Goal: Navigation & Orientation: Find specific page/section

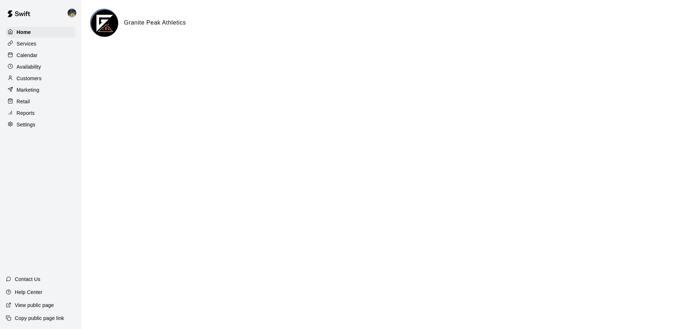
click at [33, 58] on p "Calendar" at bounding box center [27, 55] width 21 height 7
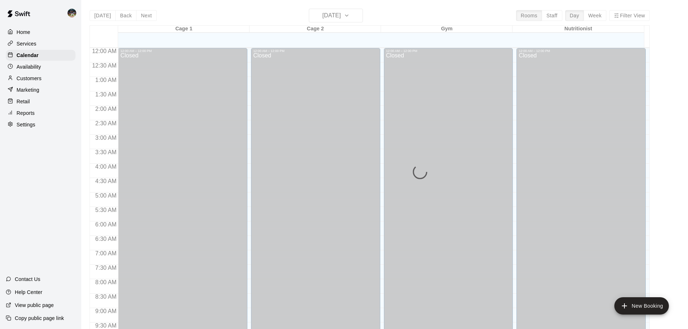
scroll to position [332, 0]
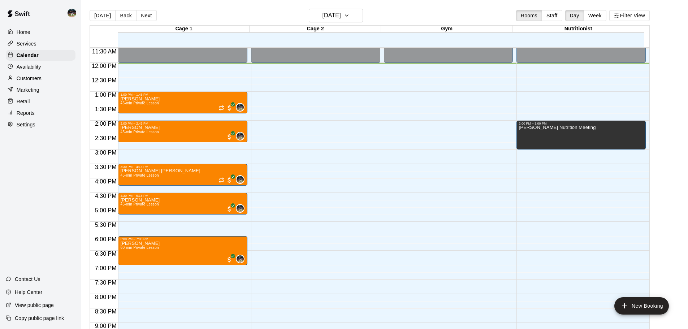
click at [36, 78] on p "Customers" at bounding box center [29, 78] width 25 height 7
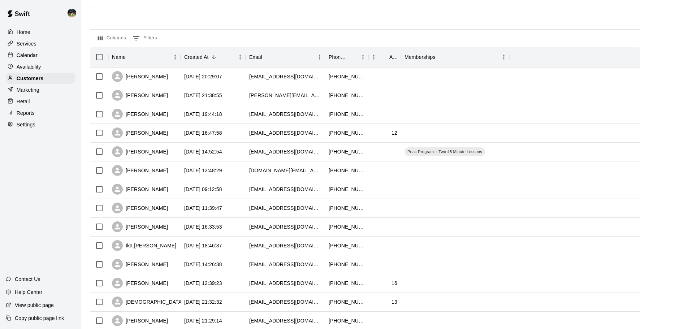
scroll to position [108, 0]
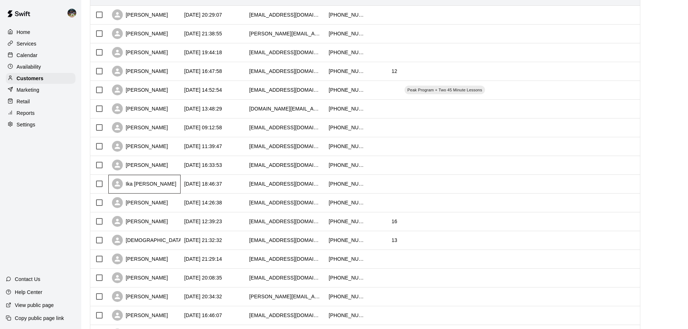
click at [153, 182] on div "Ika [PERSON_NAME]" at bounding box center [144, 184] width 64 height 11
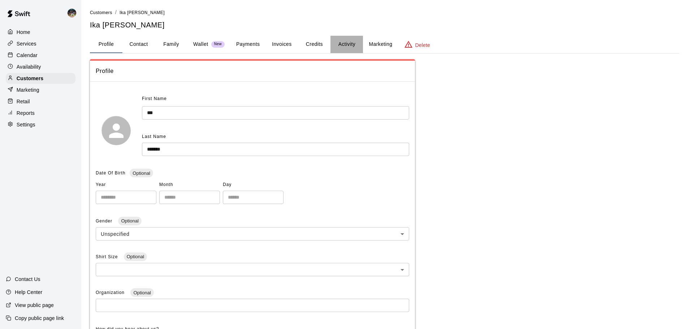
click at [347, 40] on button "Activity" at bounding box center [347, 44] width 33 height 17
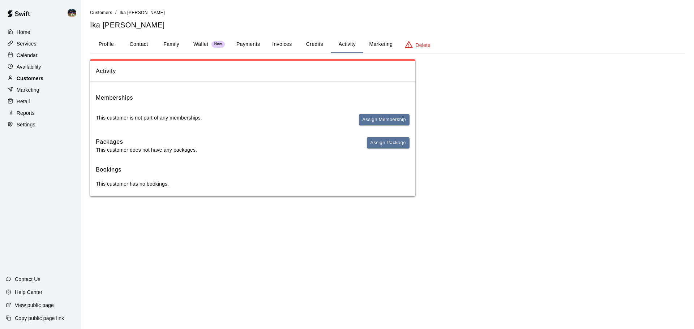
click at [65, 78] on div "Customers" at bounding box center [41, 78] width 70 height 11
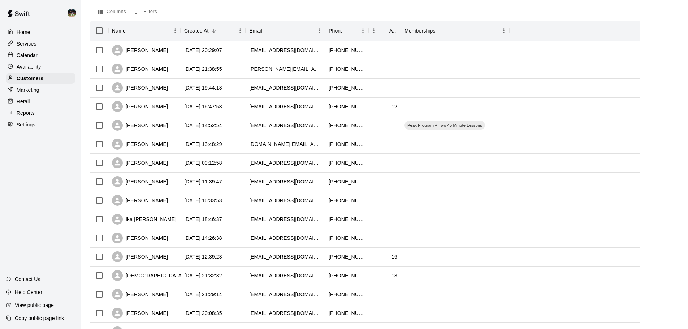
scroll to position [145, 0]
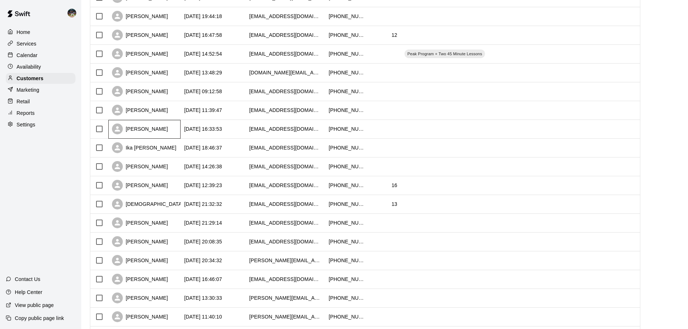
click at [137, 129] on div "[PERSON_NAME]" at bounding box center [140, 129] width 56 height 11
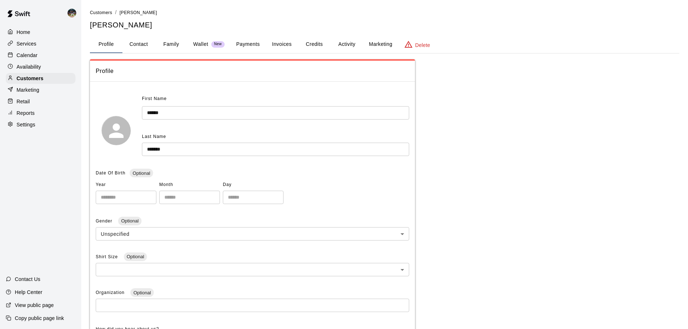
click at [350, 43] on button "Activity" at bounding box center [347, 44] width 33 height 17
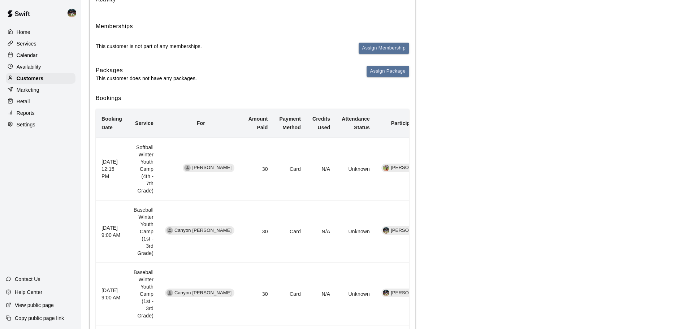
scroll to position [72, 0]
click at [46, 79] on div "Customers" at bounding box center [41, 78] width 70 height 11
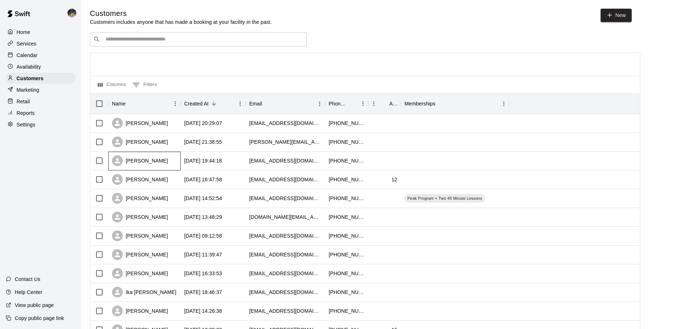
click at [154, 165] on div "[PERSON_NAME]" at bounding box center [140, 160] width 56 height 11
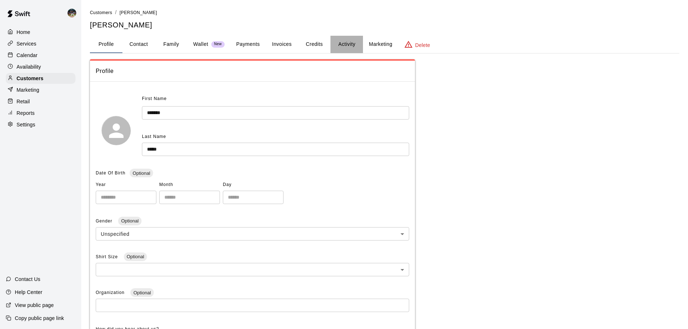
click at [336, 40] on button "Activity" at bounding box center [347, 44] width 33 height 17
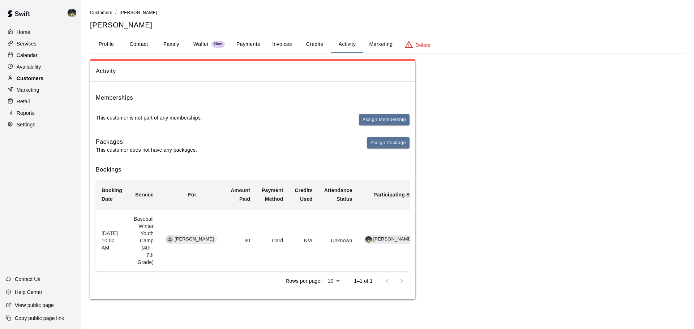
click at [52, 79] on div "Customers" at bounding box center [41, 78] width 70 height 11
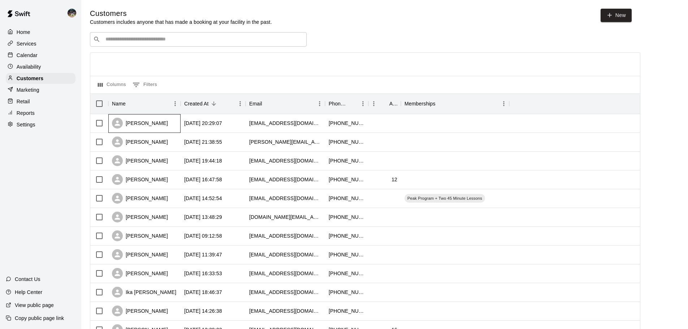
click at [139, 122] on div "[PERSON_NAME]" at bounding box center [140, 123] width 56 height 11
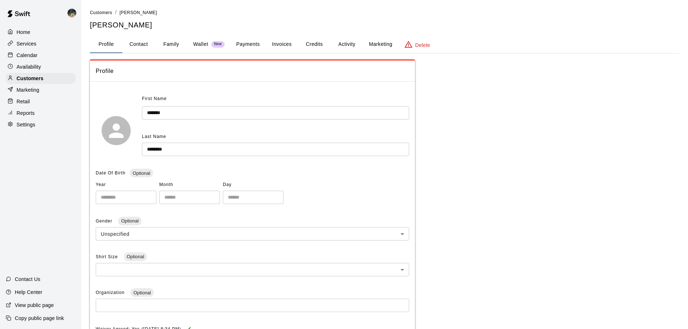
click at [333, 50] on button "Activity" at bounding box center [347, 44] width 33 height 17
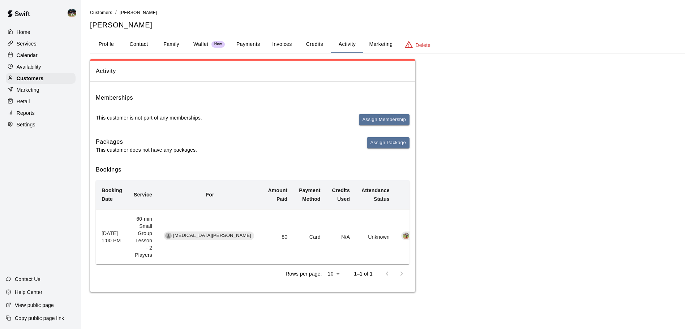
click at [176, 44] on button "Family" at bounding box center [171, 44] width 33 height 17
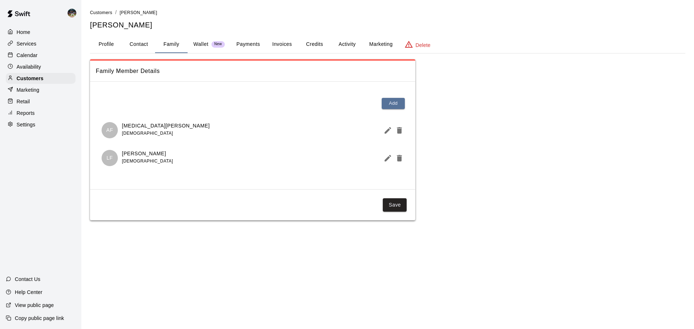
click at [145, 49] on button "Contact" at bounding box center [138, 44] width 33 height 17
select select "**"
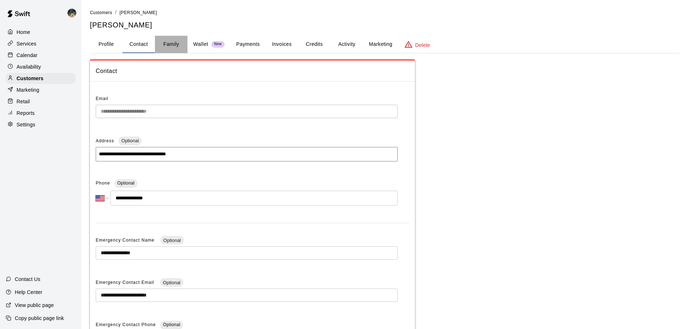
click at [173, 48] on button "Family" at bounding box center [171, 44] width 33 height 17
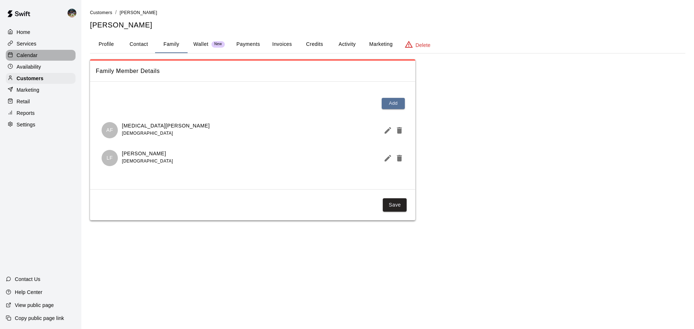
click at [41, 51] on div "Calendar" at bounding box center [41, 55] width 70 height 11
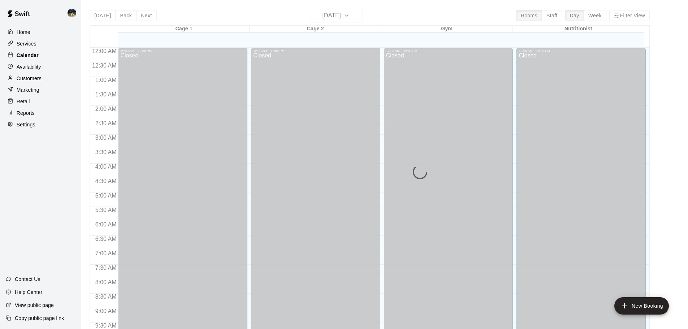
scroll to position [348, 0]
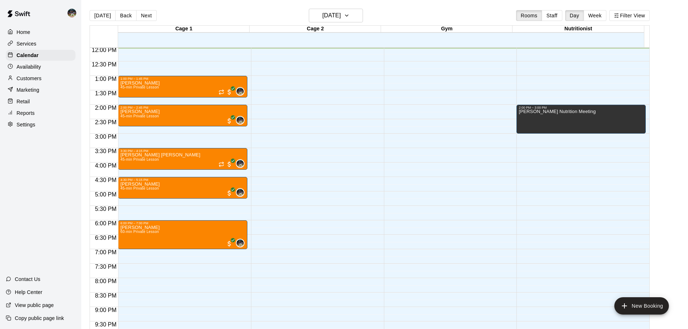
click at [26, 80] on p "Customers" at bounding box center [29, 78] width 25 height 7
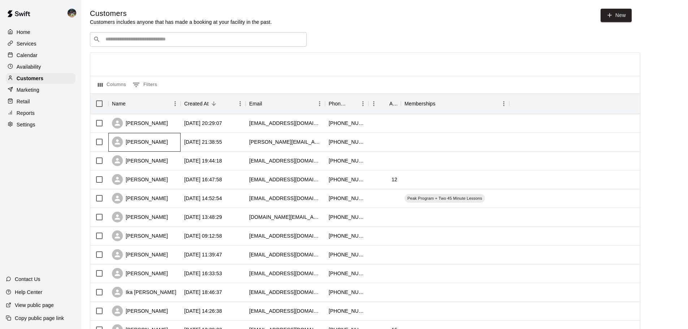
click at [150, 139] on div "[PERSON_NAME]" at bounding box center [140, 142] width 56 height 11
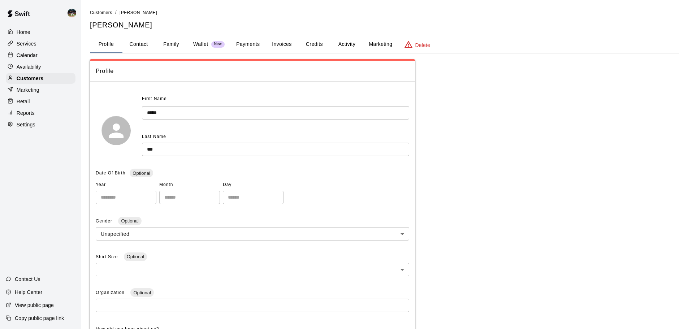
click at [352, 46] on button "Activity" at bounding box center [347, 44] width 33 height 17
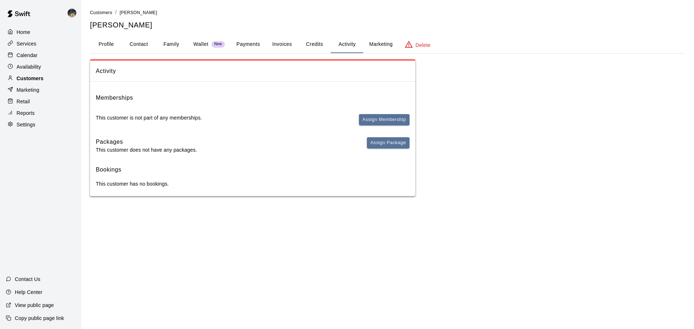
click at [67, 79] on div "Customers" at bounding box center [41, 78] width 70 height 11
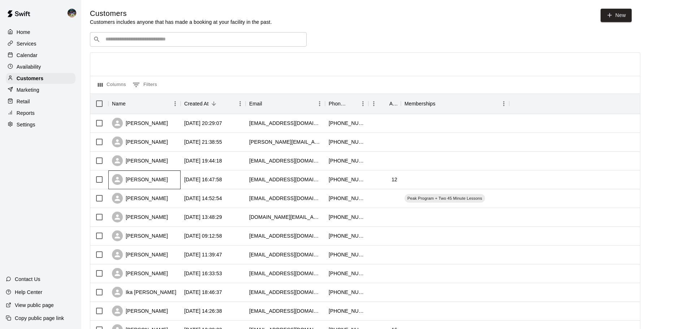
click at [151, 179] on div "[PERSON_NAME]" at bounding box center [144, 180] width 72 height 19
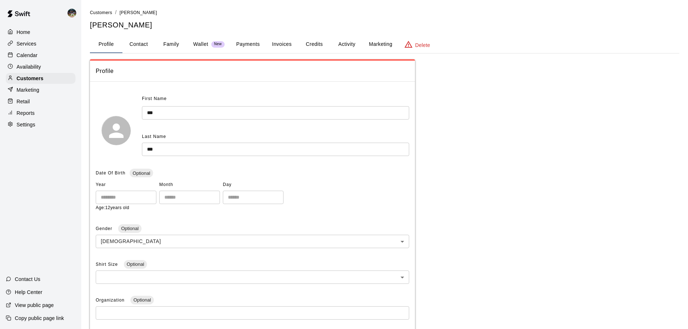
click at [350, 45] on button "Activity" at bounding box center [347, 44] width 33 height 17
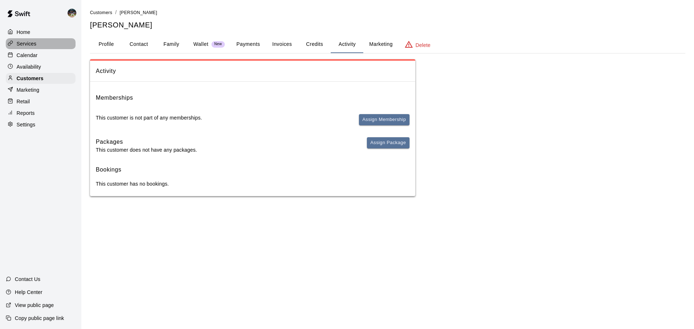
click at [40, 44] on div "Services" at bounding box center [41, 43] width 70 height 11
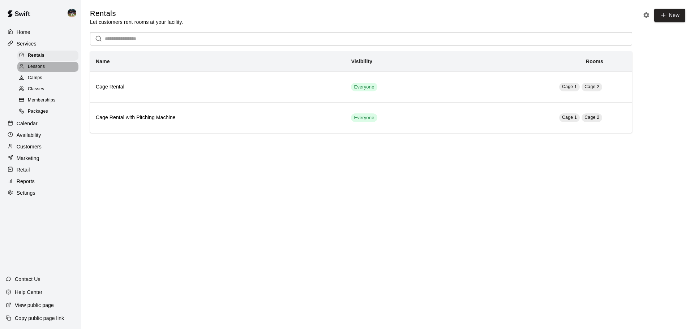
click at [43, 65] on span "Lessons" at bounding box center [36, 66] width 17 height 7
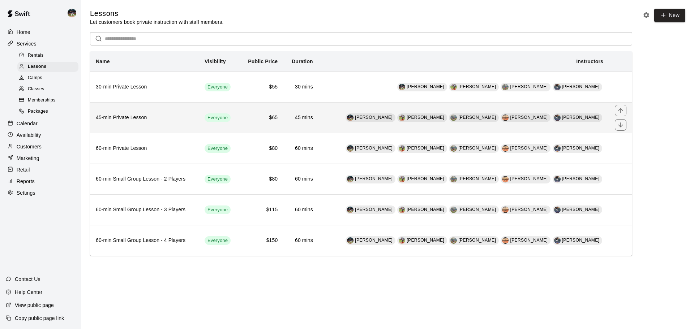
click at [190, 122] on h6 "45-min Private Lesson" at bounding box center [144, 118] width 97 height 8
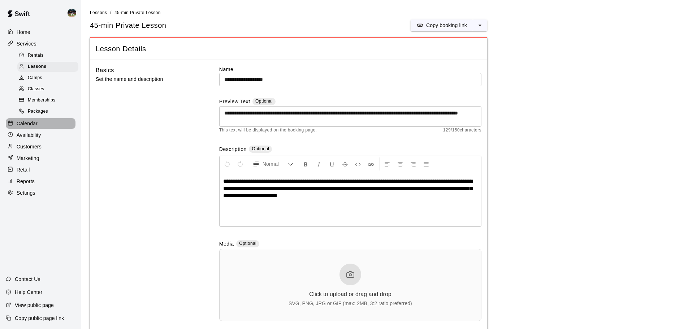
click at [57, 129] on div "Calendar" at bounding box center [41, 123] width 70 height 11
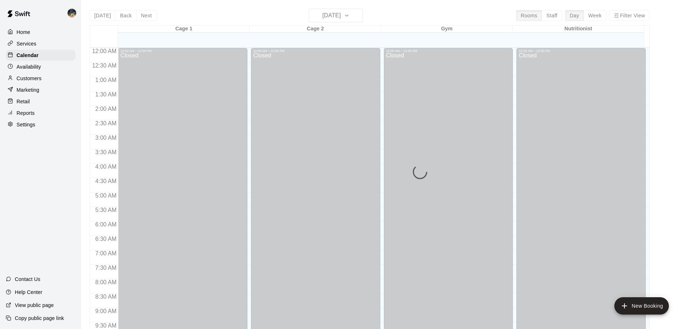
scroll to position [348, 0]
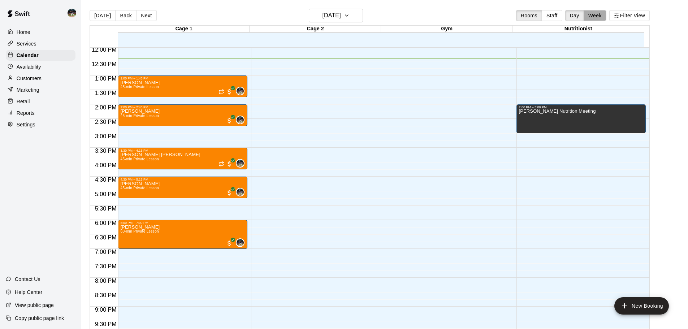
click at [599, 15] on button "Week" at bounding box center [595, 15] width 23 height 11
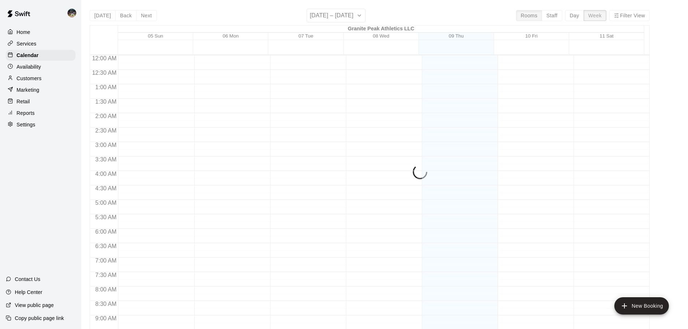
scroll to position [359, 0]
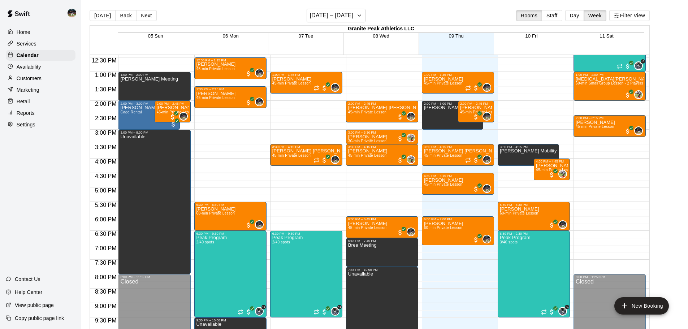
click at [141, 16] on button "Next" at bounding box center [146, 15] width 20 height 11
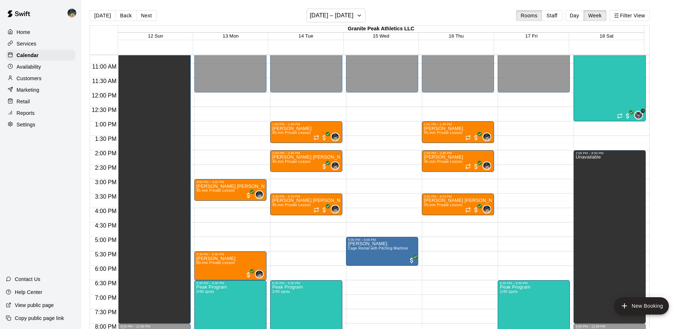
scroll to position [287, 0]
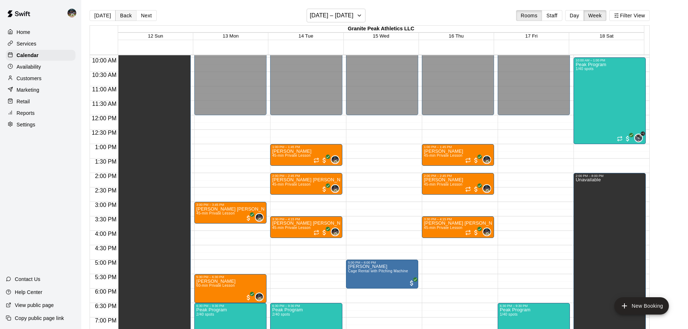
click at [119, 11] on button "Back" at bounding box center [125, 15] width 21 height 11
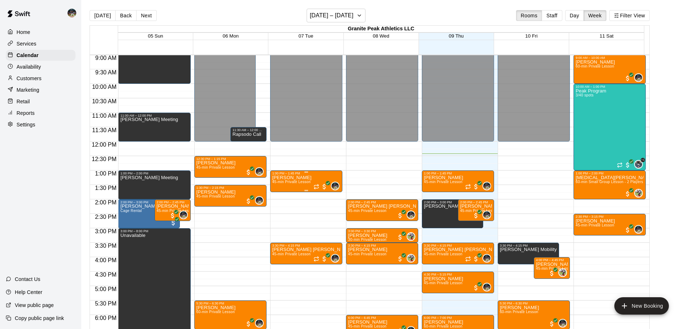
scroll to position [323, 0]
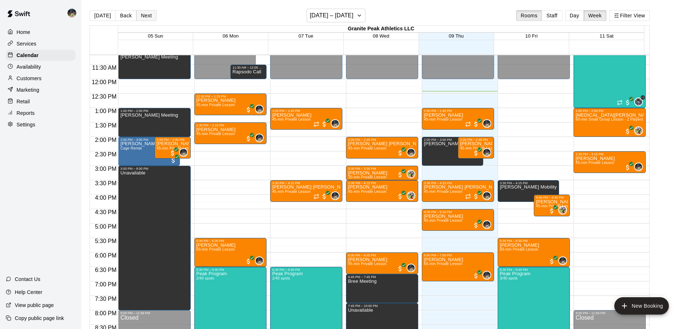
click at [148, 16] on button "Next" at bounding box center [146, 15] width 20 height 11
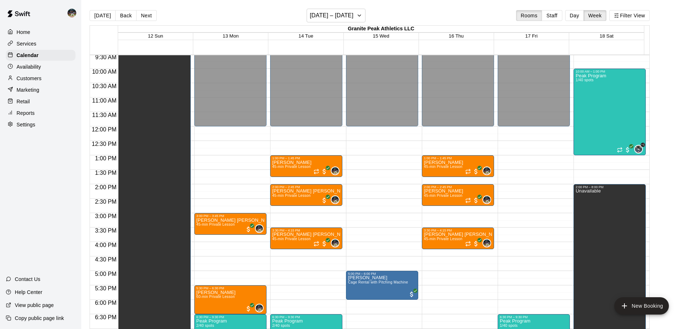
scroll to position [251, 0]
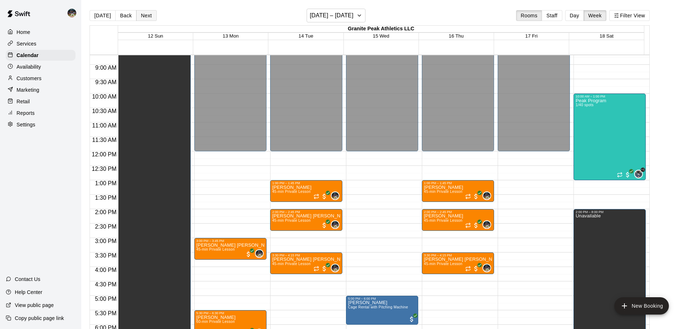
click at [144, 17] on button "Next" at bounding box center [146, 15] width 20 height 11
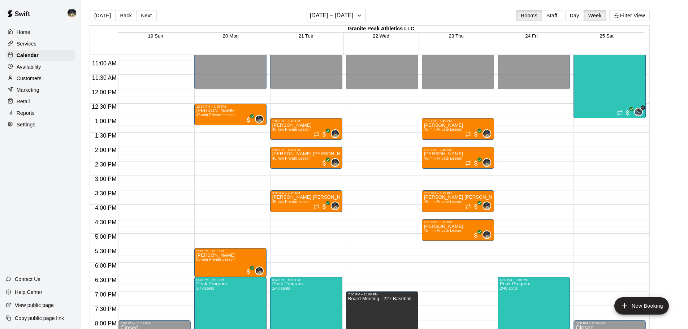
scroll to position [323, 0]
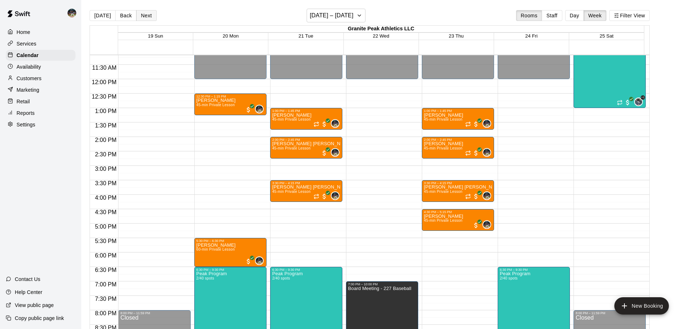
click at [145, 16] on button "Next" at bounding box center [146, 15] width 20 height 11
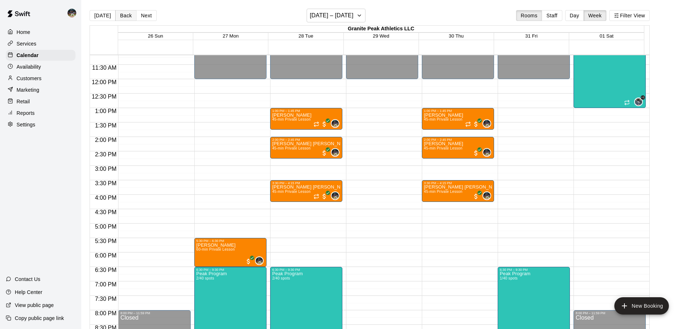
click at [124, 14] on button "Back" at bounding box center [125, 15] width 21 height 11
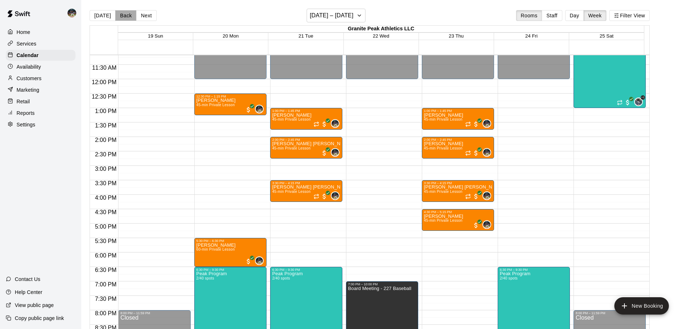
click at [124, 14] on button "Back" at bounding box center [125, 15] width 21 height 11
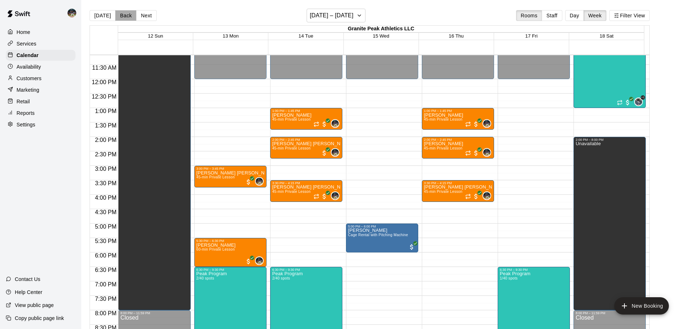
click at [124, 14] on button "Back" at bounding box center [125, 15] width 21 height 11
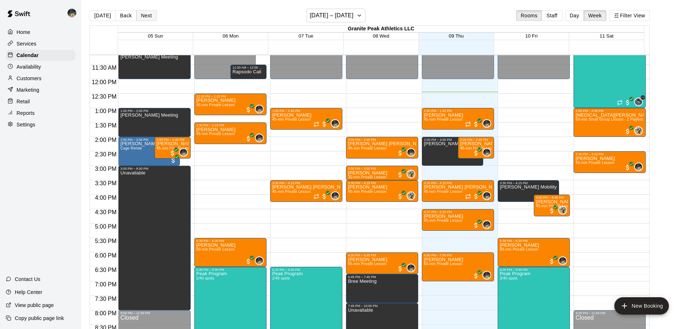
click at [142, 14] on button "Next" at bounding box center [146, 15] width 20 height 11
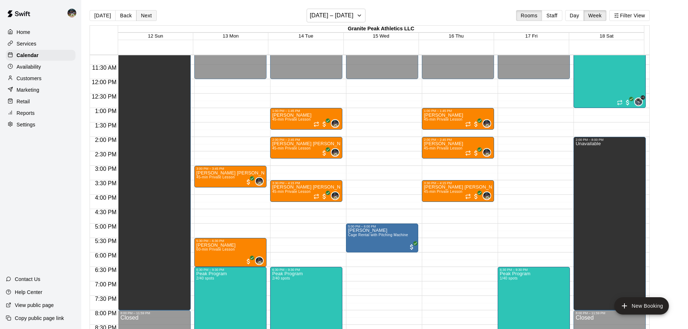
click at [142, 14] on button "Next" at bounding box center [146, 15] width 20 height 11
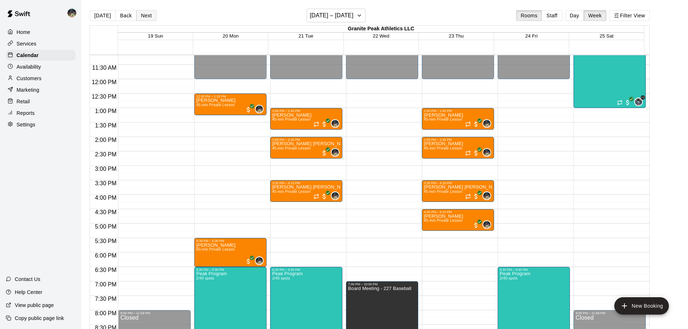
click at [142, 14] on button "Next" at bounding box center [146, 15] width 20 height 11
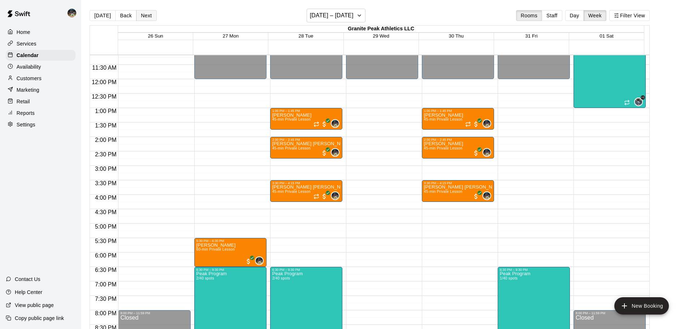
click at [142, 14] on button "Next" at bounding box center [146, 15] width 20 height 11
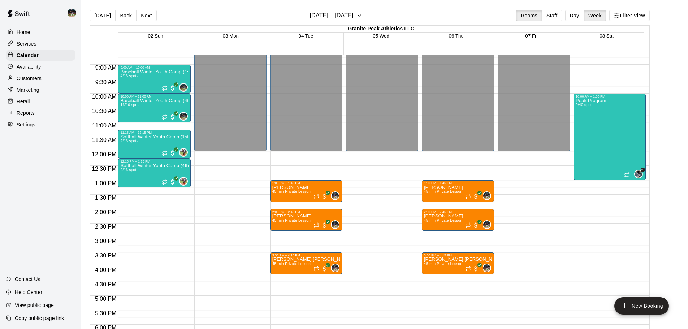
scroll to position [215, 0]
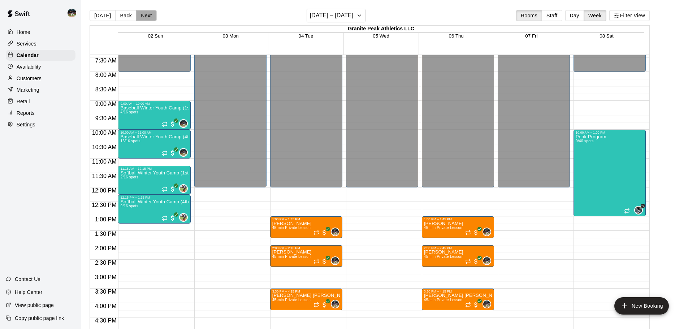
click at [142, 15] on button "Next" at bounding box center [146, 15] width 20 height 11
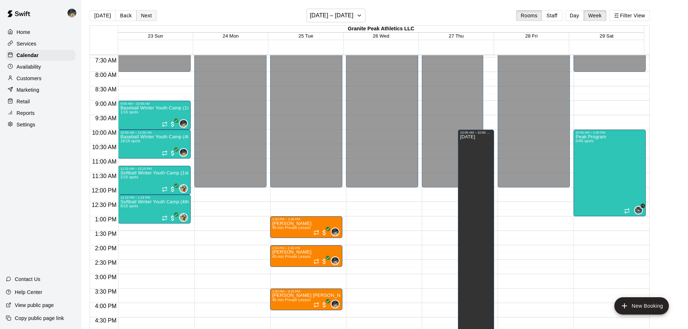
click at [142, 15] on button "Next" at bounding box center [146, 15] width 20 height 11
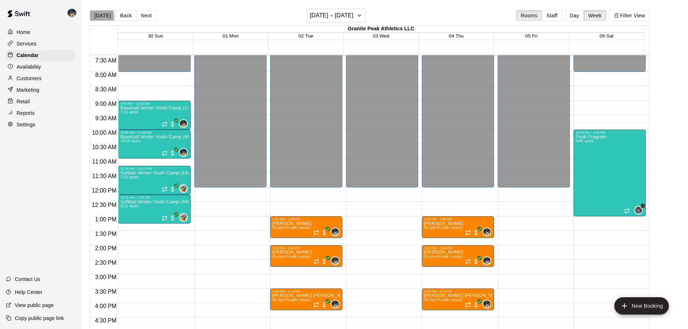
click at [98, 16] on button "[DATE]" at bounding box center [103, 15] width 26 height 11
